Goal: Find specific page/section: Find specific page/section

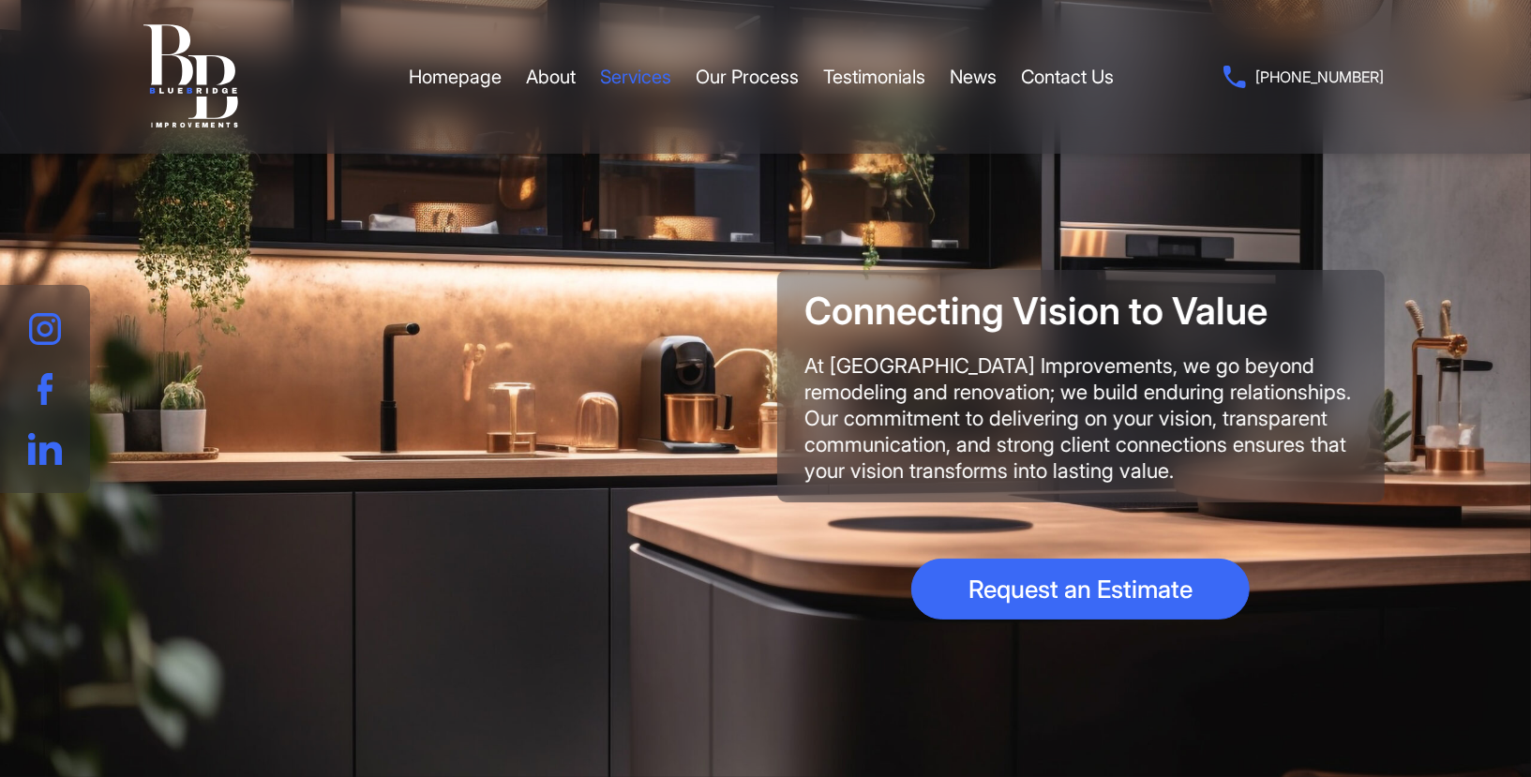
click at [647, 82] on link "Services" at bounding box center [635, 77] width 71 height 56
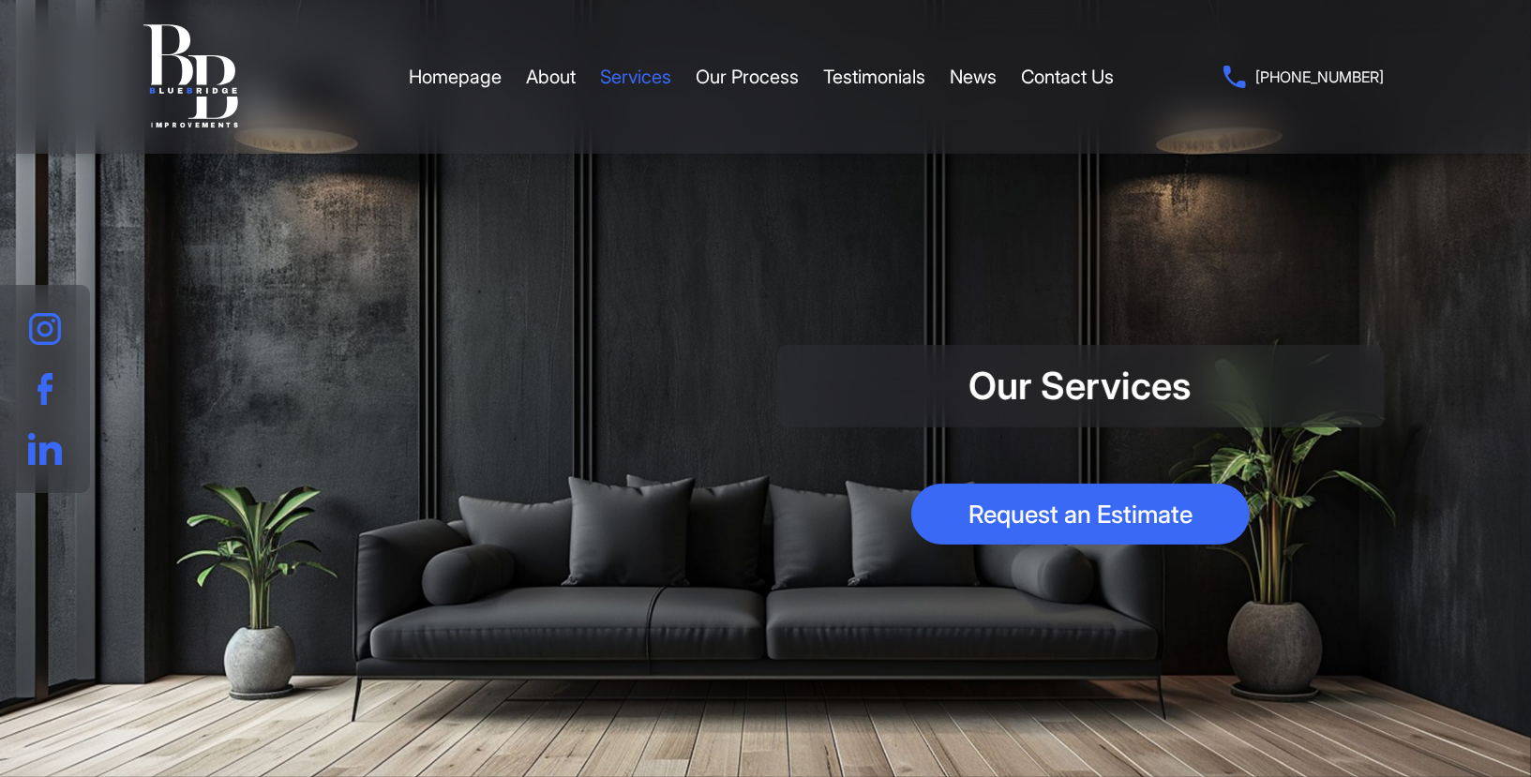
click at [660, 88] on link "Services" at bounding box center [635, 77] width 71 height 56
